Goal: Task Accomplishment & Management: Manage account settings

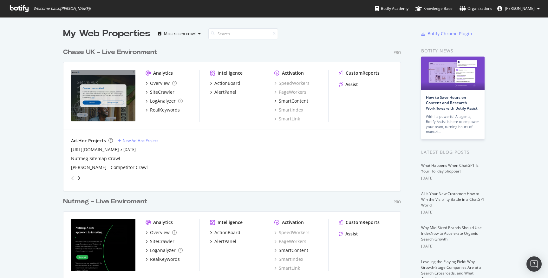
click at [229, 10] on span "[PERSON_NAME]" at bounding box center [520, 8] width 30 height 5
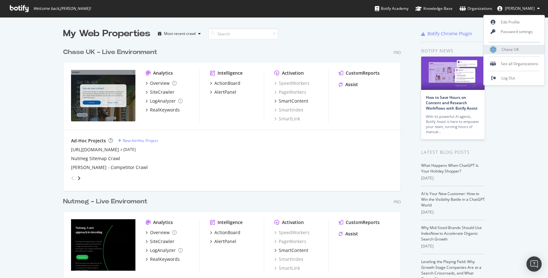
click at [229, 48] on div "Chase UK" at bounding box center [514, 50] width 61 height 10
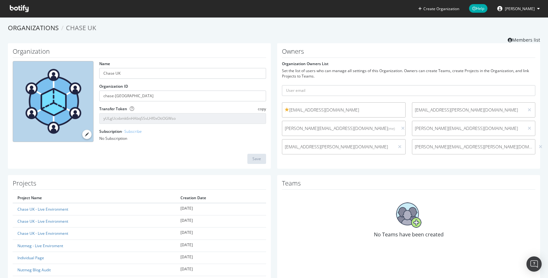
click at [229, 96] on form "Organization Owners List Set the list of users who can manage all settings of t…" at bounding box center [408, 109] width 253 height 96
click at [229, 90] on input "text" at bounding box center [408, 89] width 253 height 11
paste input "[EMAIL_ADDRESS][DOMAIN_NAME]"
type input "[EMAIL_ADDRESS][DOMAIN_NAME]"
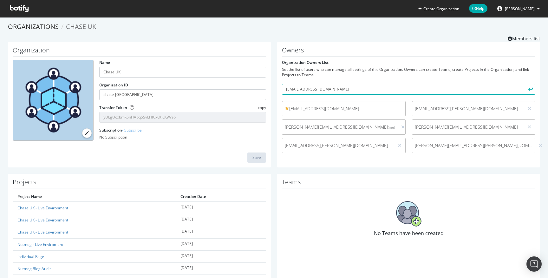
click at [229, 91] on button "submit" at bounding box center [530, 89] width 11 height 11
